Goal: Information Seeking & Learning: Learn about a topic

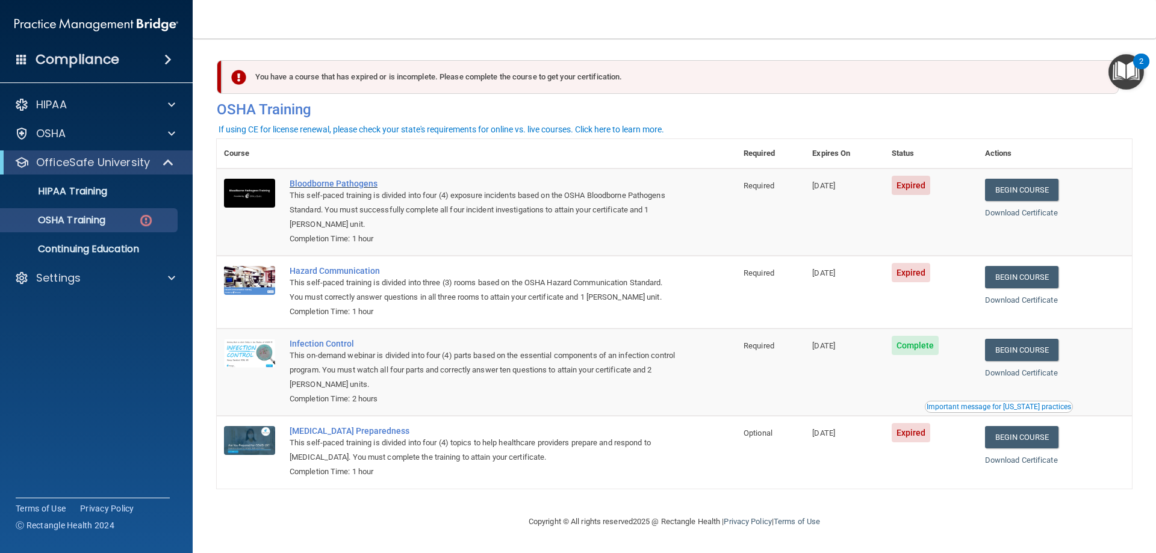
click at [360, 185] on div "Bloodborne Pathogens" at bounding box center [483, 184] width 387 height 10
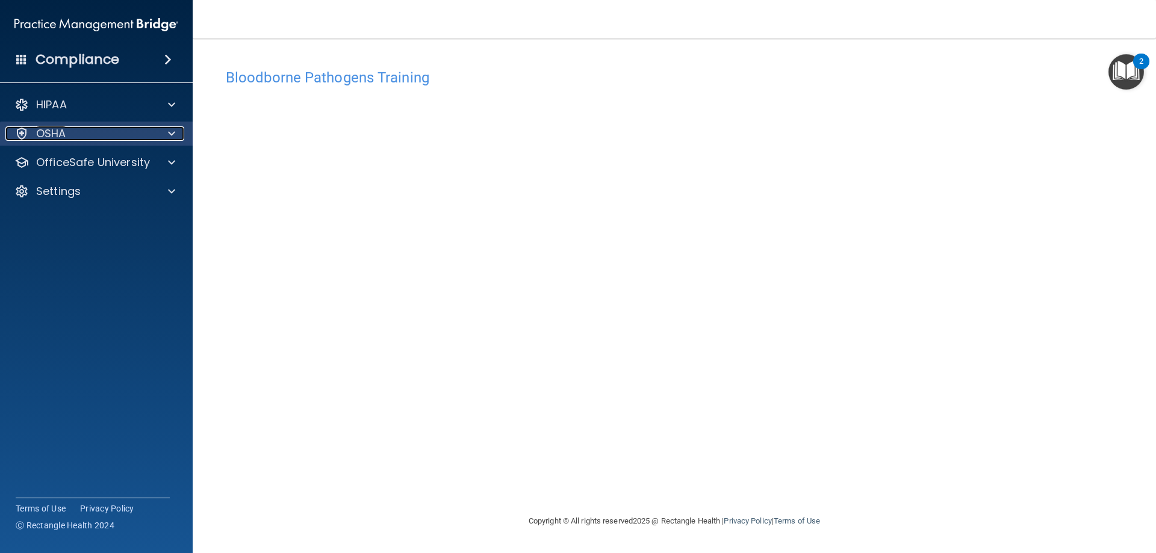
click at [59, 140] on p "OSHA" at bounding box center [51, 133] width 30 height 14
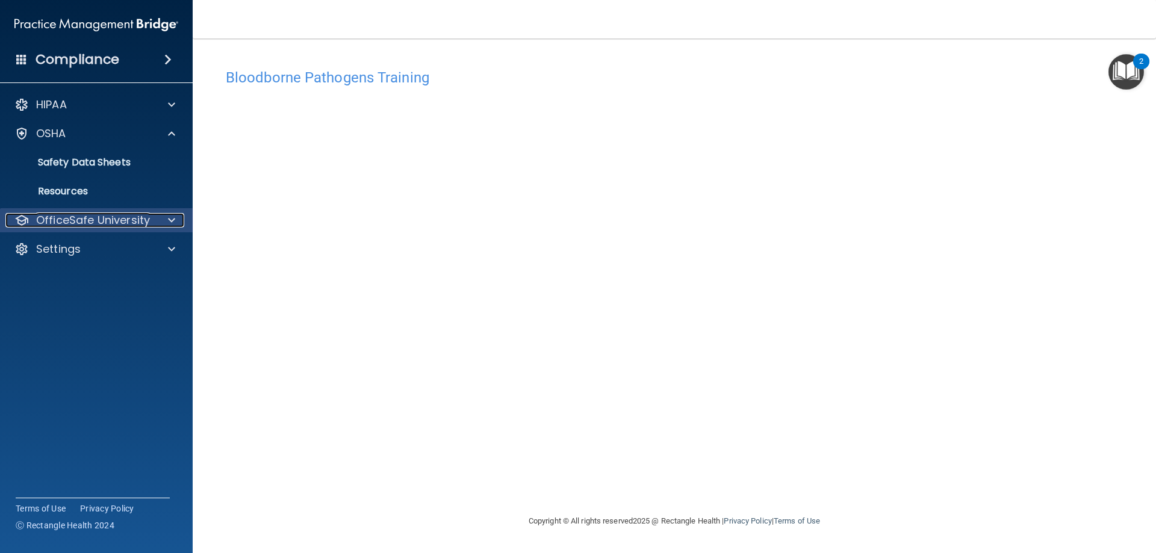
click at [80, 217] on p "OfficeSafe University" at bounding box center [93, 220] width 114 height 14
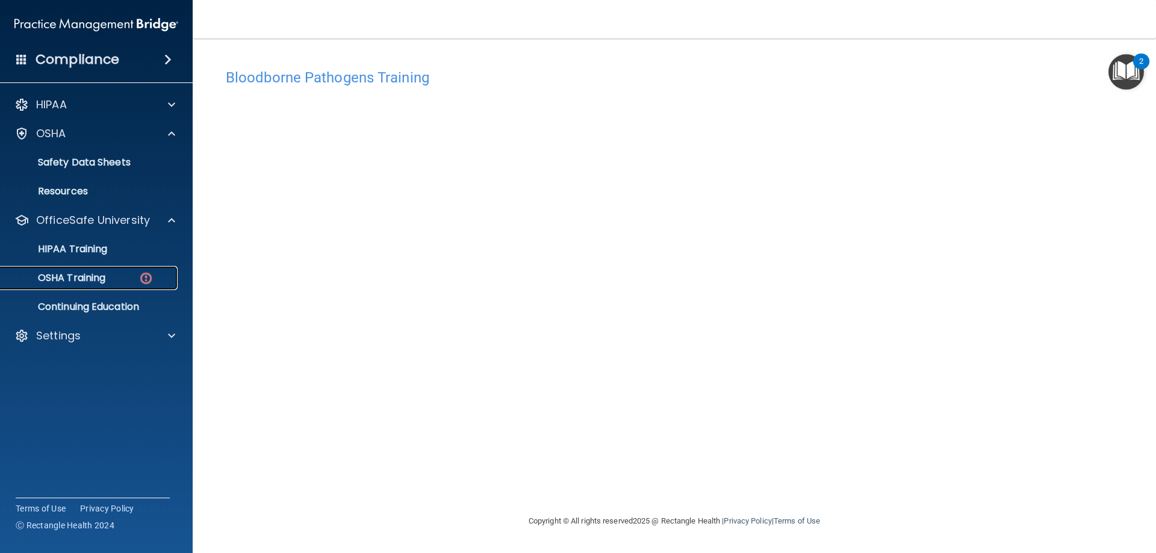
click at [52, 284] on p "OSHA Training" at bounding box center [57, 278] width 98 height 12
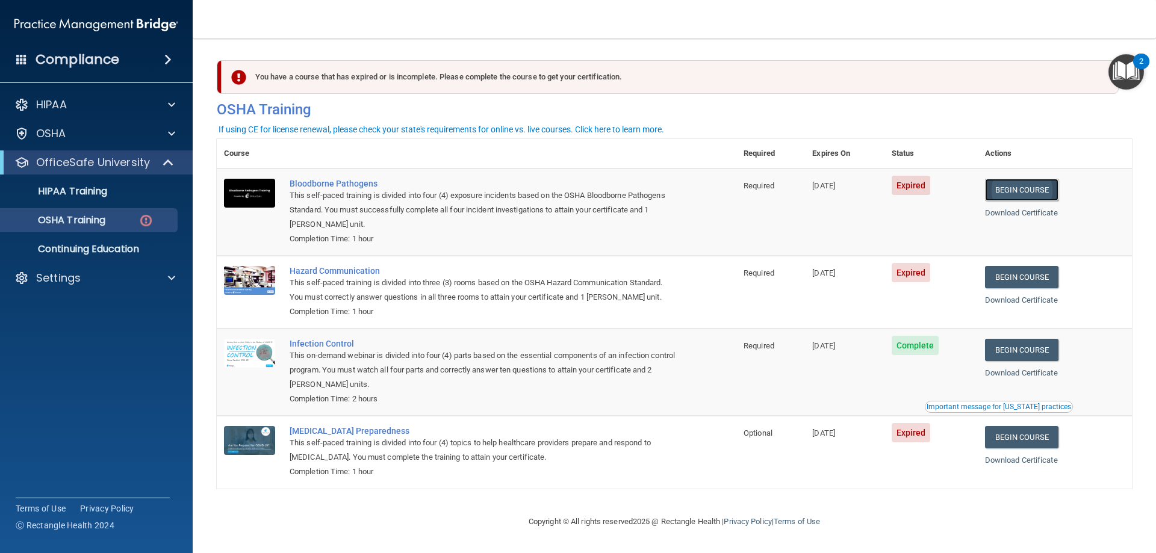
click at [1027, 192] on link "Begin Course" at bounding box center [1021, 190] width 73 height 22
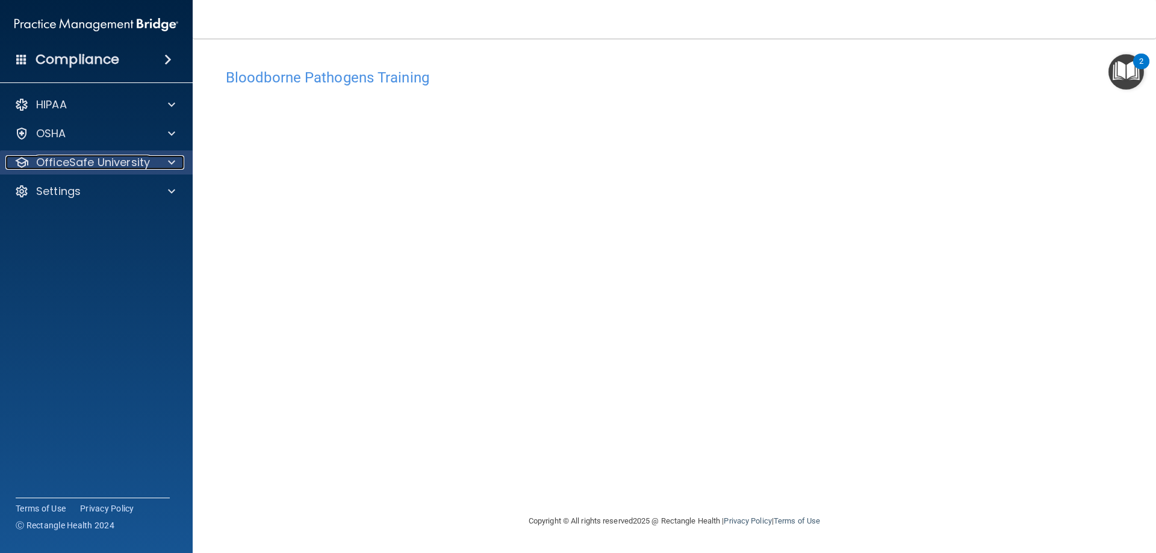
click at [171, 160] on span at bounding box center [171, 162] width 7 height 14
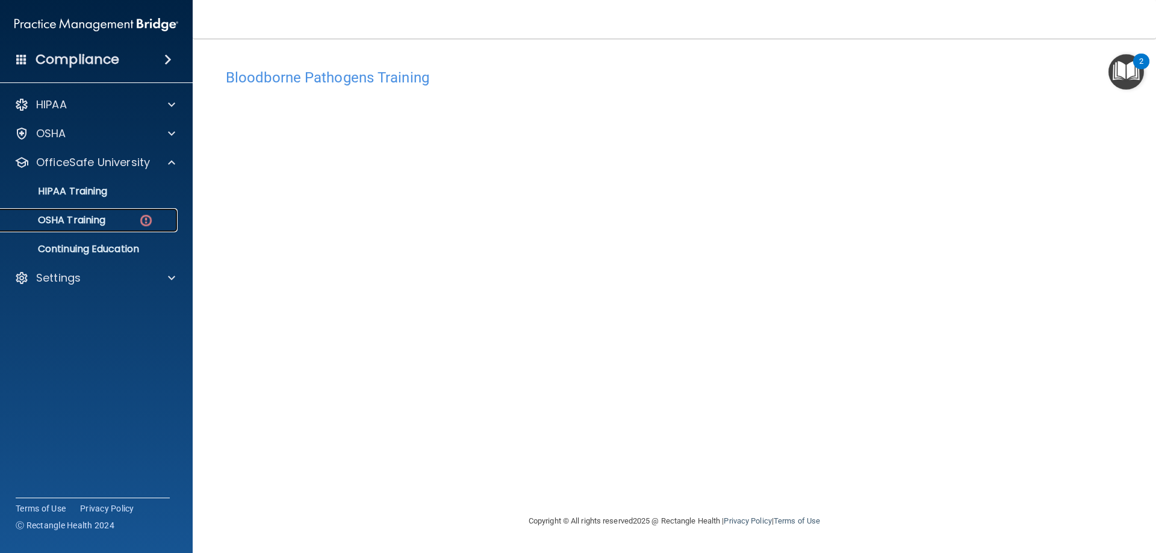
click at [122, 219] on div "OSHA Training" at bounding box center [90, 220] width 164 height 12
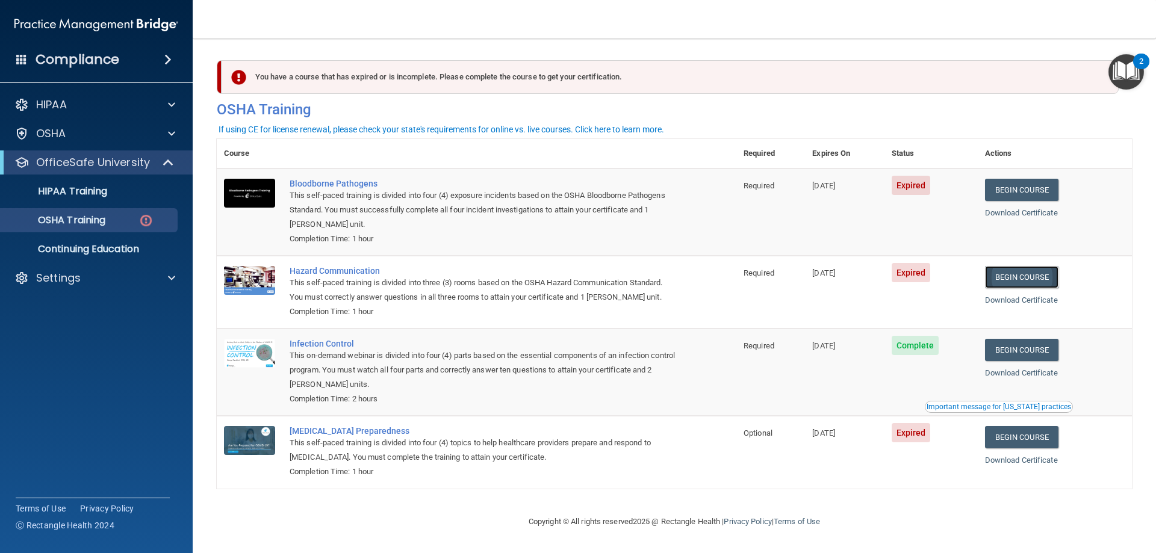
click at [1020, 279] on link "Begin Course" at bounding box center [1021, 277] width 73 height 22
click at [618, 83] on div "You have a course that has expired or is incomplete. Please complete the course…" at bounding box center [670, 77] width 897 height 34
click at [965, 411] on div "Important message for California practices" at bounding box center [999, 407] width 145 height 7
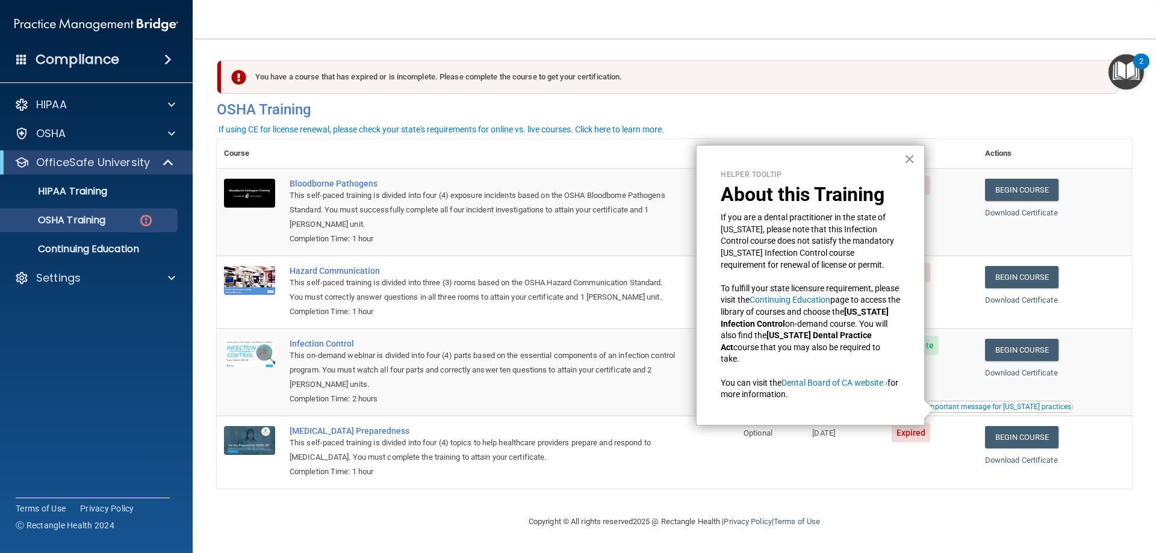
click at [911, 153] on button "×" at bounding box center [909, 158] width 11 height 19
